Goal: Task Accomplishment & Management: Use online tool/utility

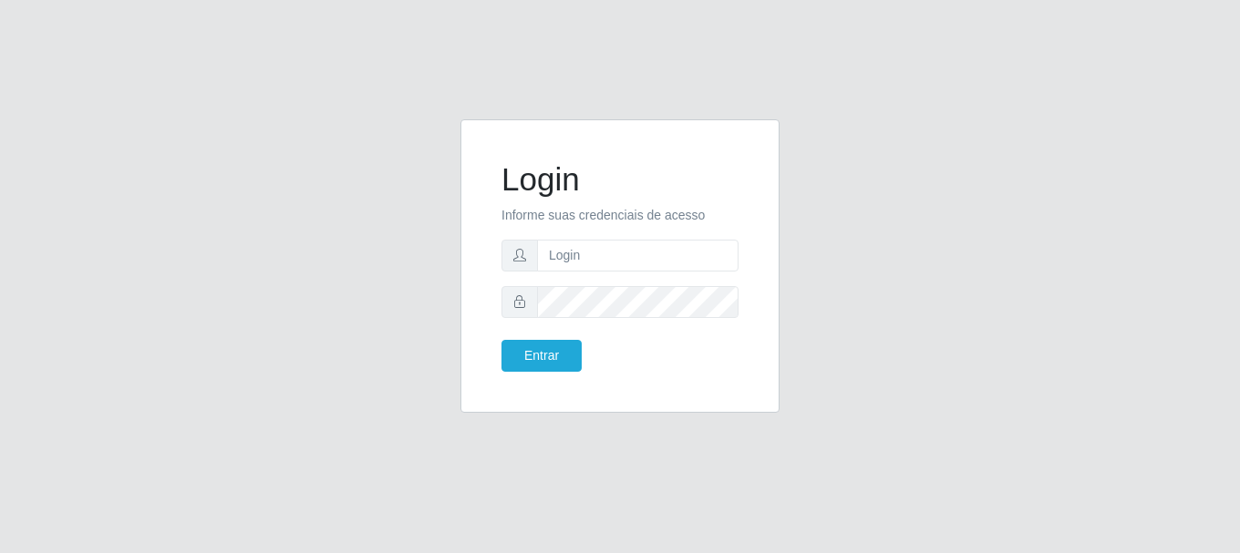
click at [667, 274] on form "Login Informe suas credenciais de acesso Entrar" at bounding box center [619, 265] width 237 height 211
click at [675, 255] on input "text" at bounding box center [637, 256] width 201 height 32
type input "[EMAIL_ADDRESS][DOMAIN_NAME]"
click at [562, 360] on button "Entrar" at bounding box center [541, 356] width 80 height 32
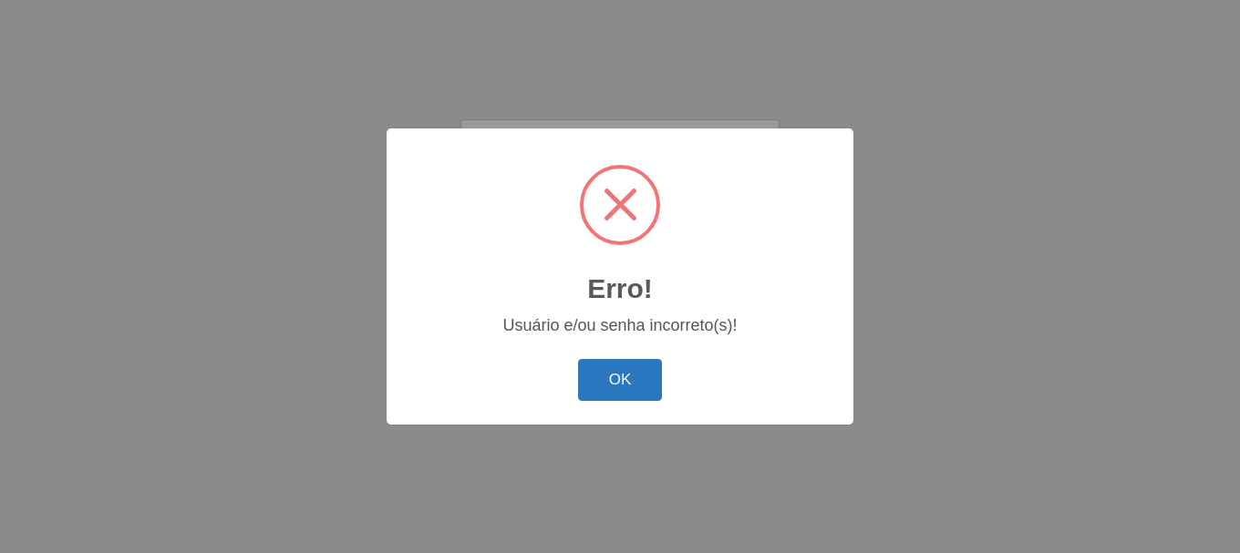
click at [633, 372] on button "OK" at bounding box center [620, 380] width 85 height 43
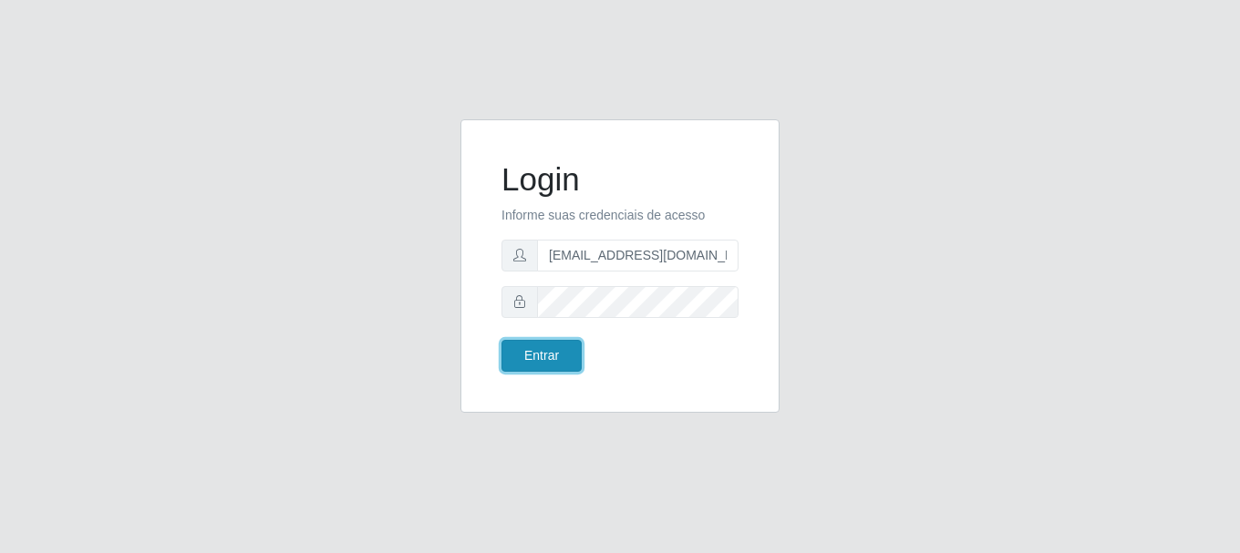
click at [547, 346] on button "Entrar" at bounding box center [541, 356] width 80 height 32
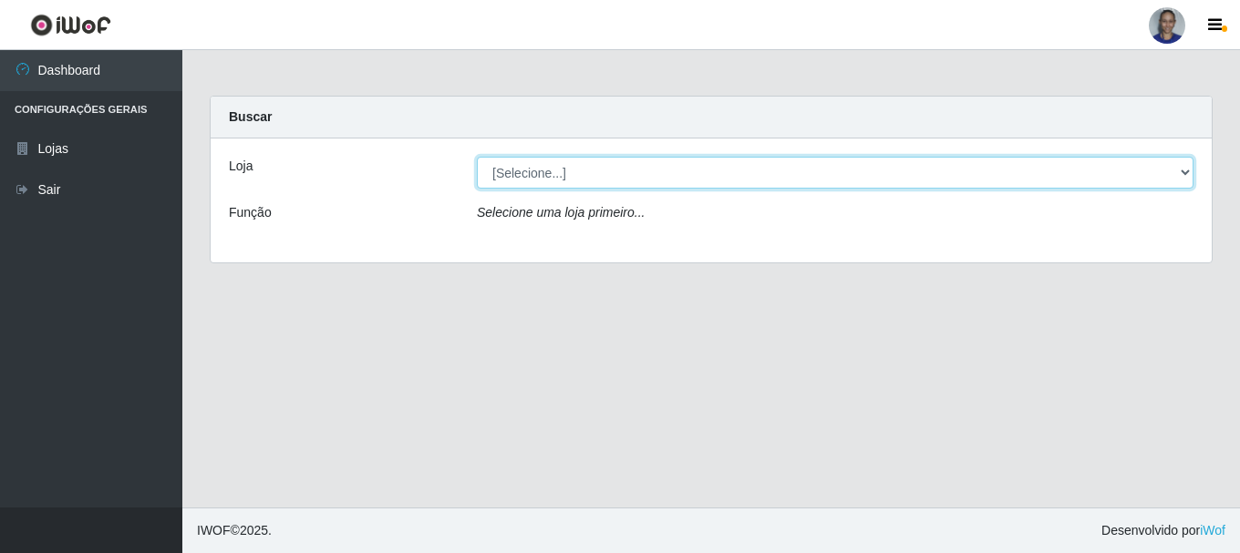
click at [1144, 182] on select "[Selecione...] Supermercado [GEOGRAPHIC_DATA]" at bounding box center [835, 173] width 716 height 32
select select "165"
click at [477, 157] on select "[Selecione...] Supermercado [GEOGRAPHIC_DATA]" at bounding box center [835, 173] width 716 height 32
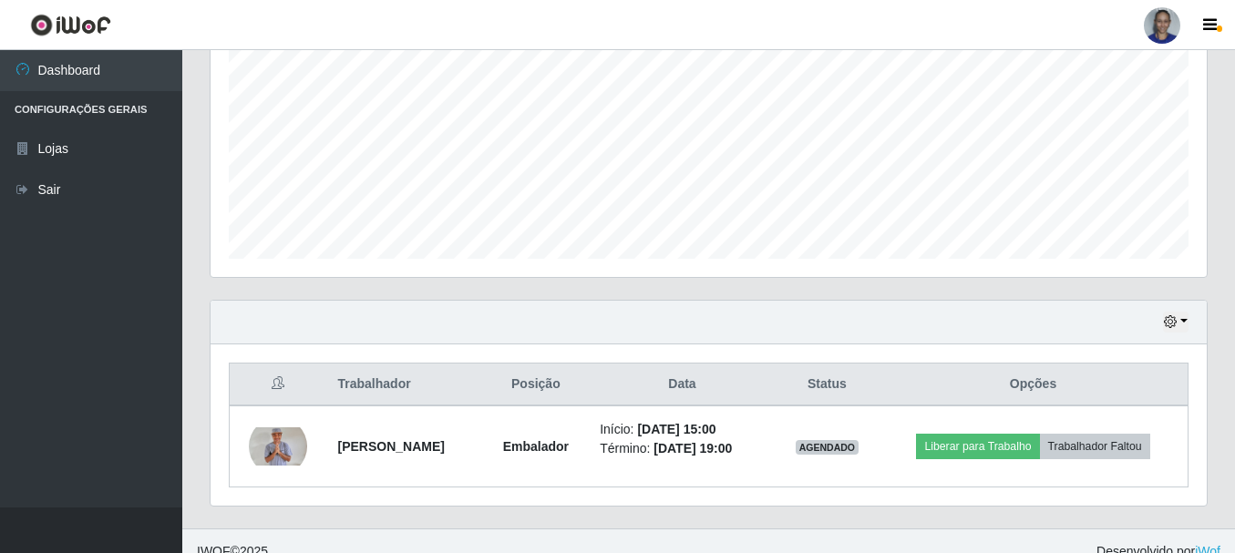
scroll to position [414, 0]
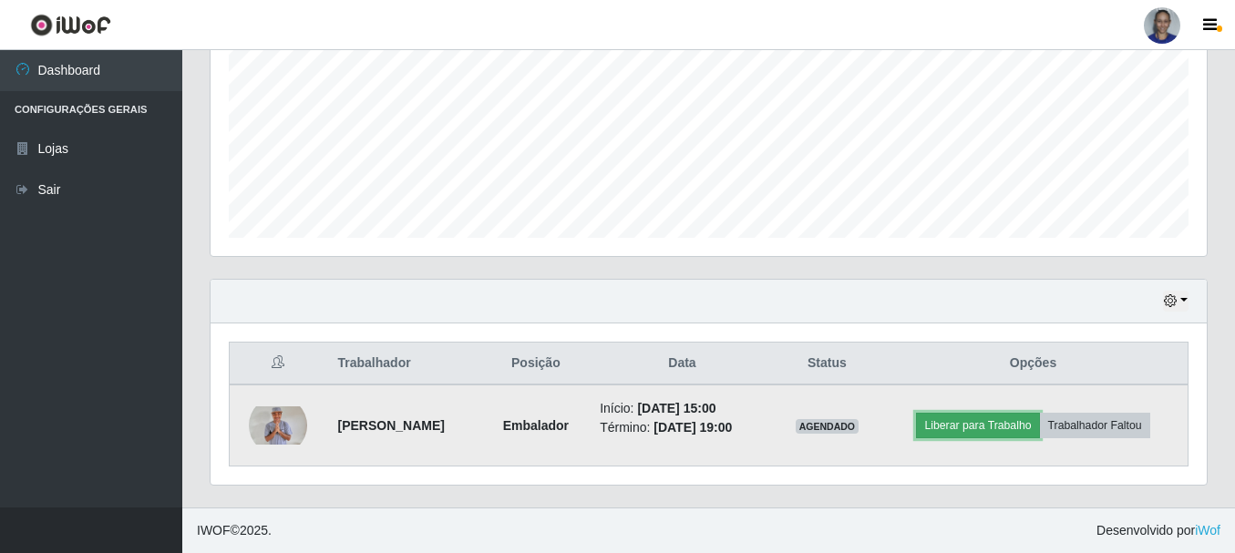
click at [982, 425] on button "Liberar para Trabalho" at bounding box center [977, 426] width 123 height 26
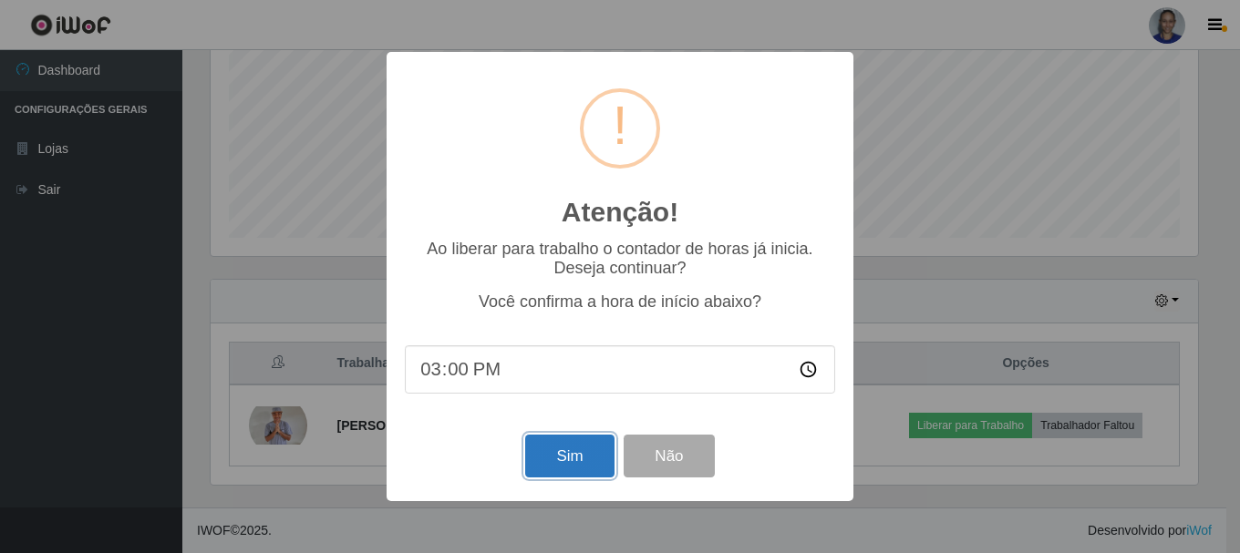
click at [579, 448] on button "Sim" at bounding box center [569, 456] width 88 height 43
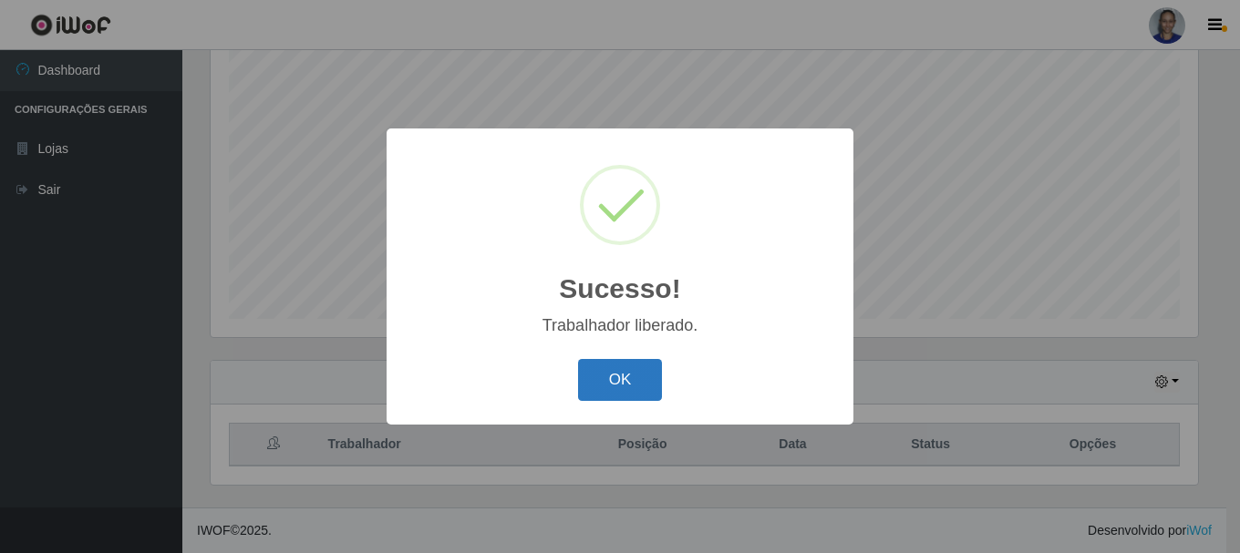
click at [612, 378] on button "OK" at bounding box center [620, 380] width 85 height 43
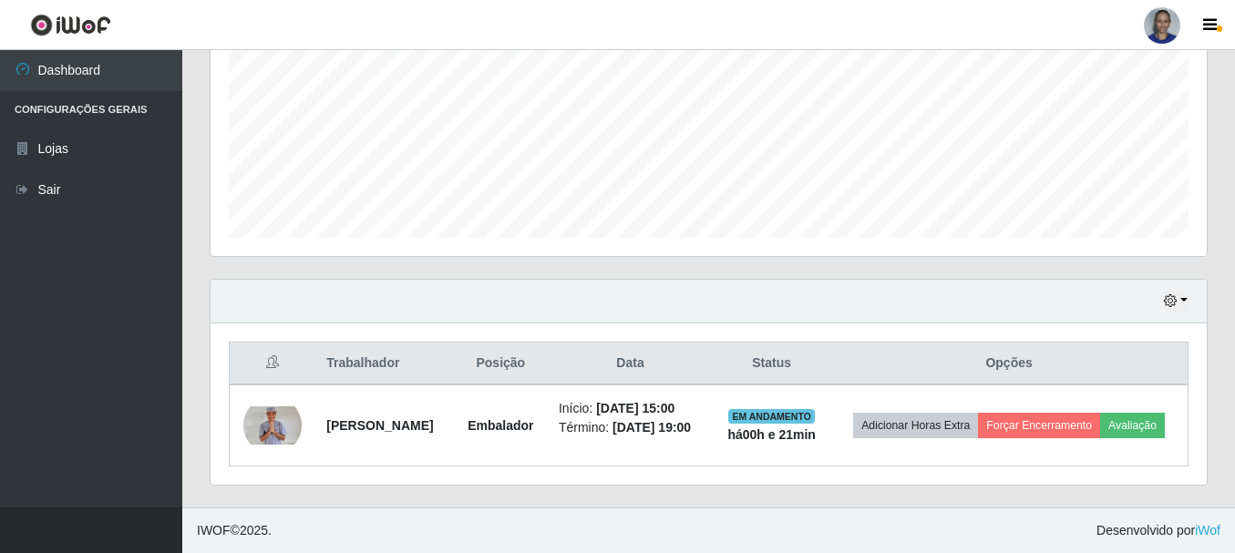
scroll to position [428, 0]
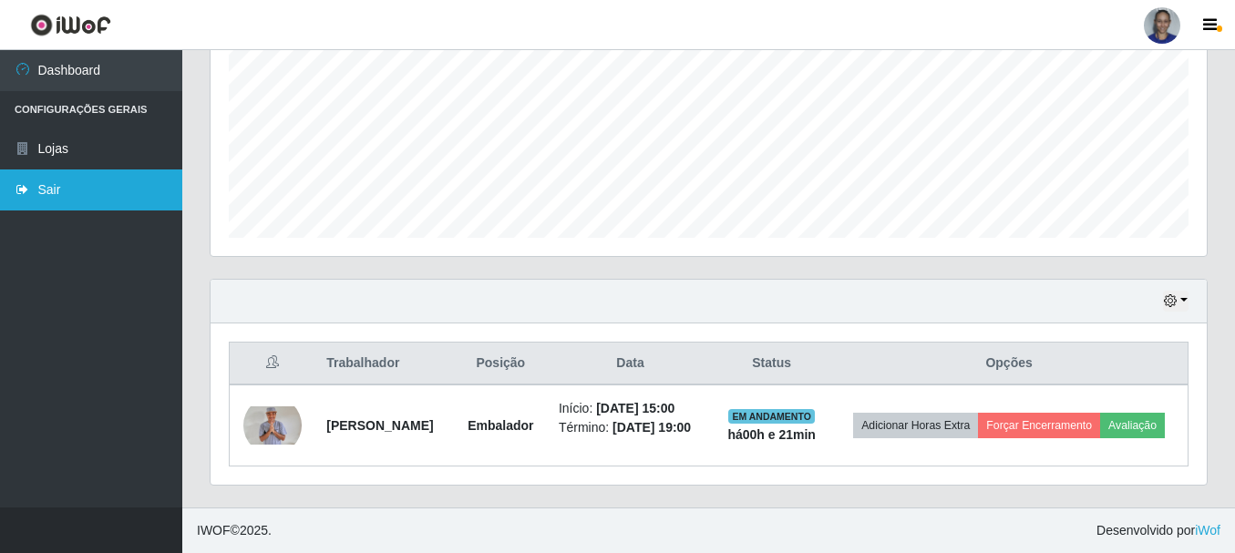
click at [124, 203] on link "Sair" at bounding box center [91, 190] width 182 height 41
